Goal: Information Seeking & Learning: Understand process/instructions

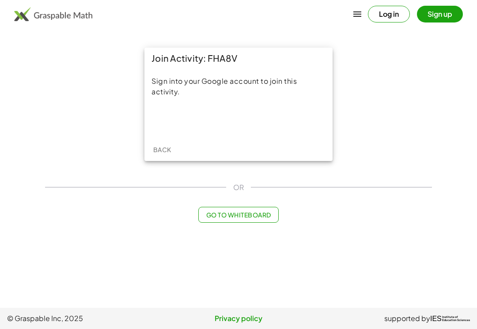
click at [267, 124] on div "Sign in with Google. Opens in new tab" at bounding box center [238, 119] width 81 height 19
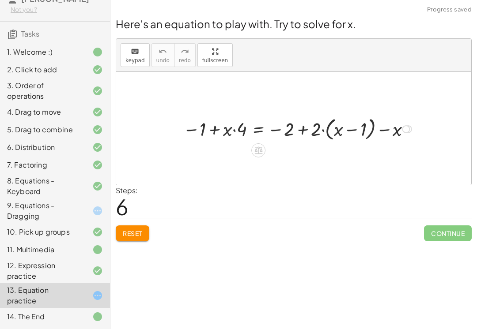
scroll to position [53, 0]
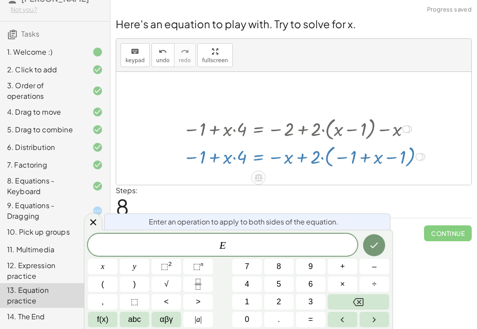
click at [257, 173] on icon at bounding box center [258, 177] width 9 height 9
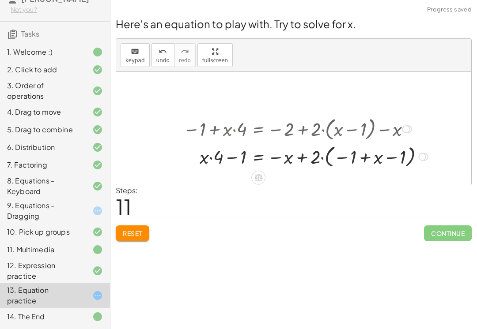
click at [129, 230] on span "Reset" at bounding box center [132, 234] width 19 height 8
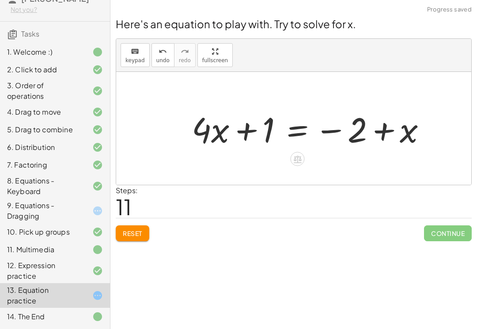
click at [301, 163] on icon at bounding box center [298, 160] width 8 height 8
click at [298, 162] on span "×" at bounding box center [297, 159] width 5 height 13
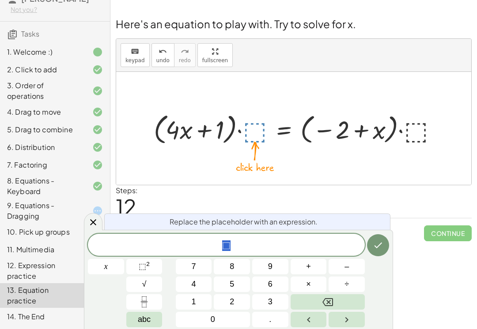
click at [380, 241] on icon "Done" at bounding box center [378, 245] width 11 height 11
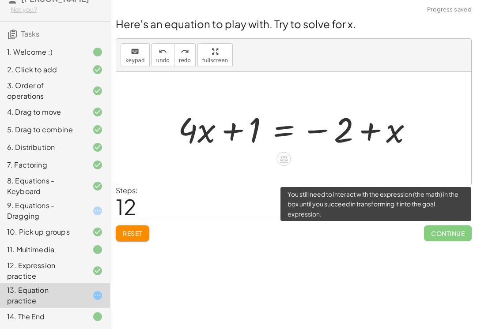
click at [458, 228] on span "Continue" at bounding box center [448, 234] width 48 height 16
click at [429, 256] on div "Welcome to Graspable Math! Graspable Math turns math symbols into objects you c…" at bounding box center [293, 164] width 366 height 329
click at [452, 236] on span "Continue" at bounding box center [448, 234] width 48 height 16
click at [449, 236] on span "Continue" at bounding box center [448, 234] width 48 height 16
click at [451, 243] on div "Here's an equation to play with. Try to solve for x. keyboard keypad undo undo …" at bounding box center [293, 129] width 366 height 236
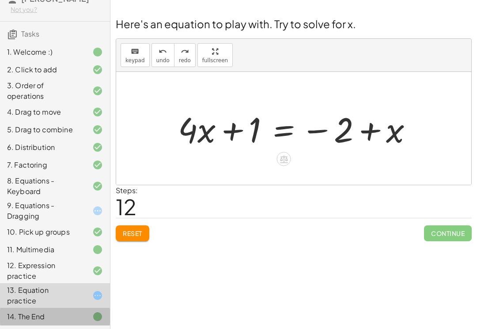
click at [48, 315] on div "14. The End" at bounding box center [42, 317] width 71 height 11
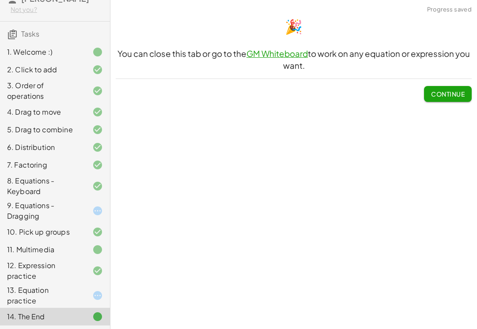
click at [454, 98] on button "Continue" at bounding box center [448, 94] width 48 height 16
